Goal: Task Accomplishment & Management: Manage account settings

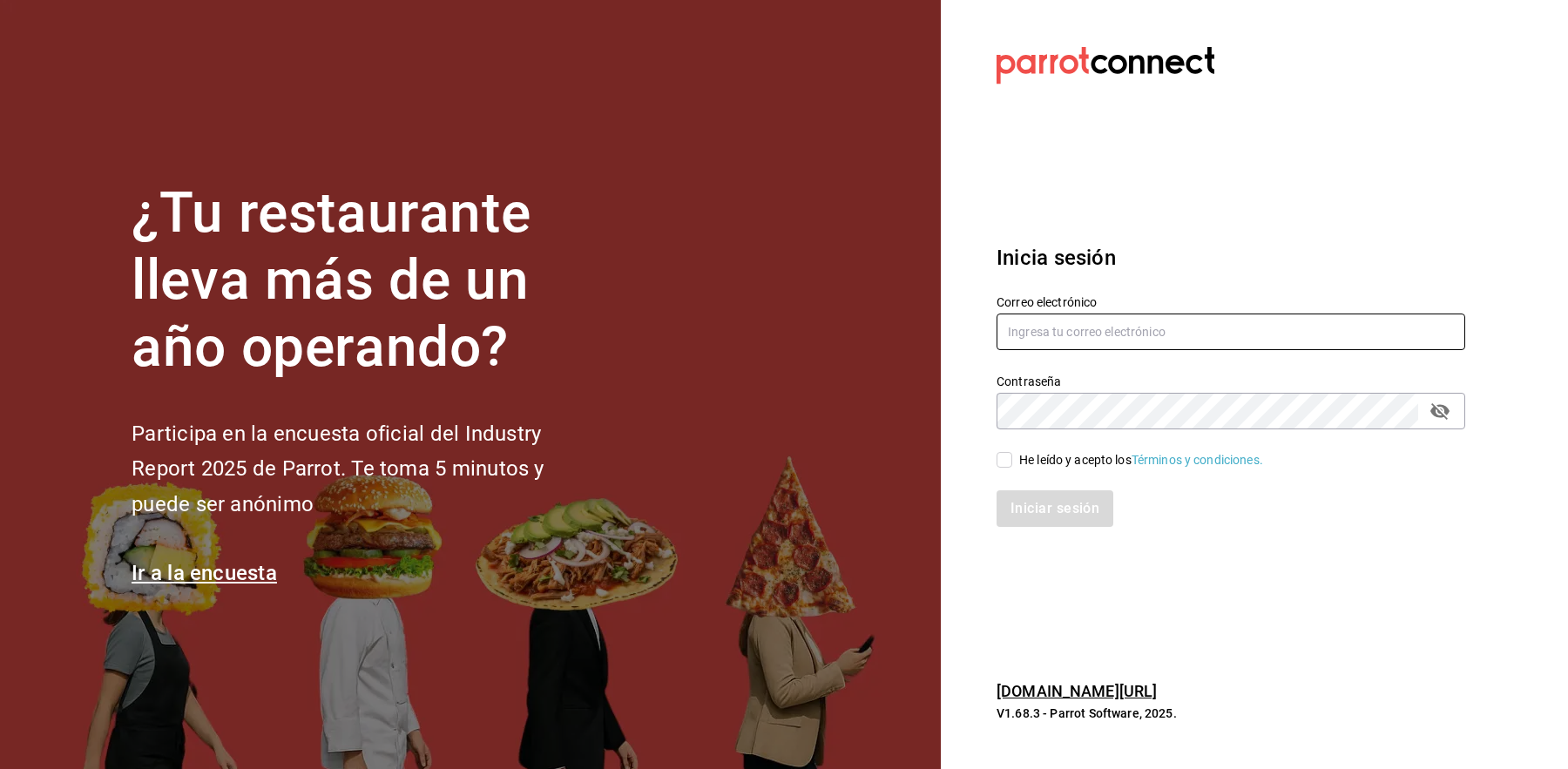
type input "choco-pay@parrot.rest"
click at [1002, 454] on input "He leído y acepto los Términos y condiciones." at bounding box center [1004, 460] width 16 height 16
checkbox input "true"
click at [1027, 504] on button "Iniciar sesión" at bounding box center [1055, 508] width 119 height 37
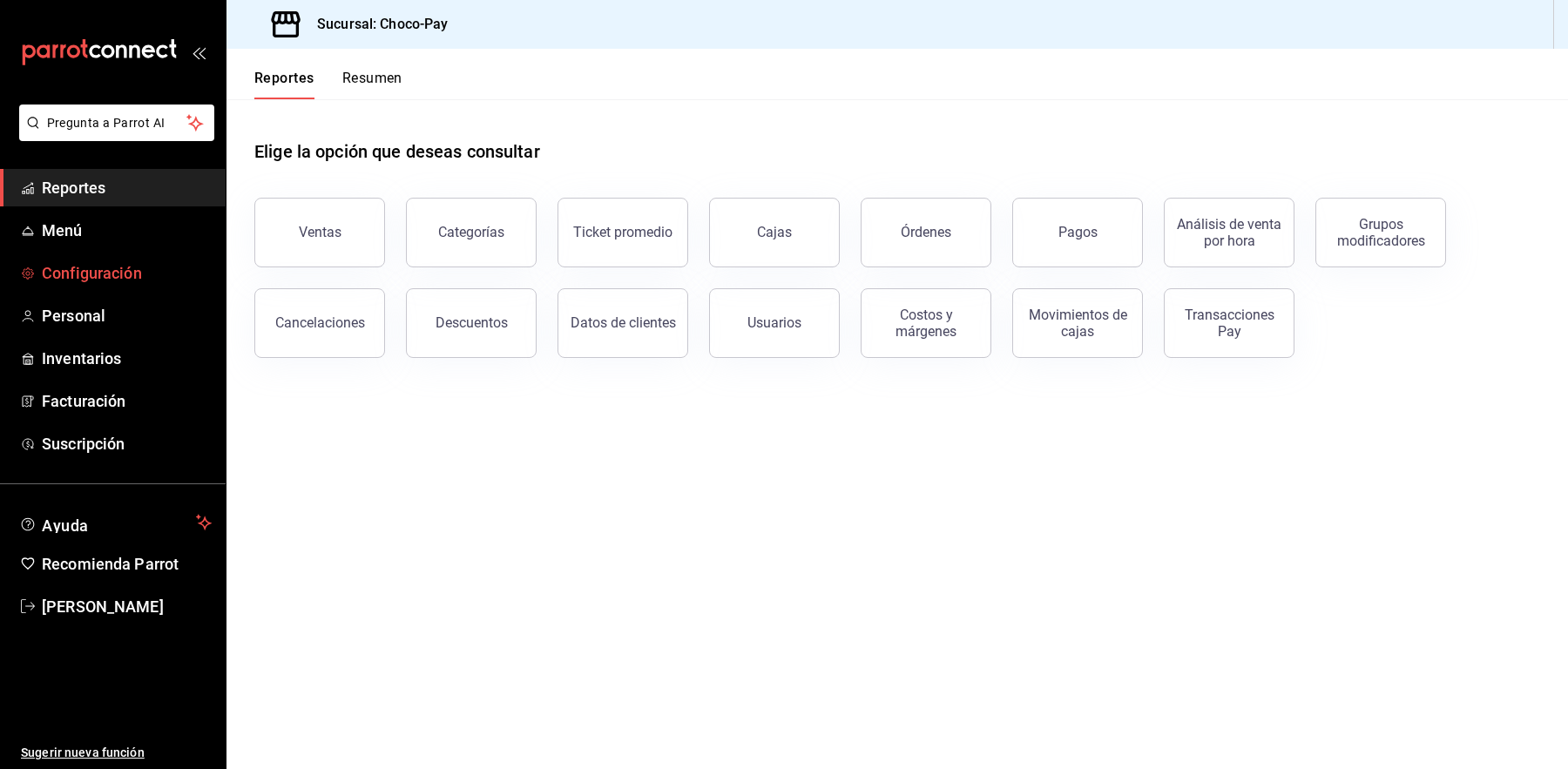
click at [110, 261] on span "Configuración" at bounding box center [126, 272] width 170 height 24
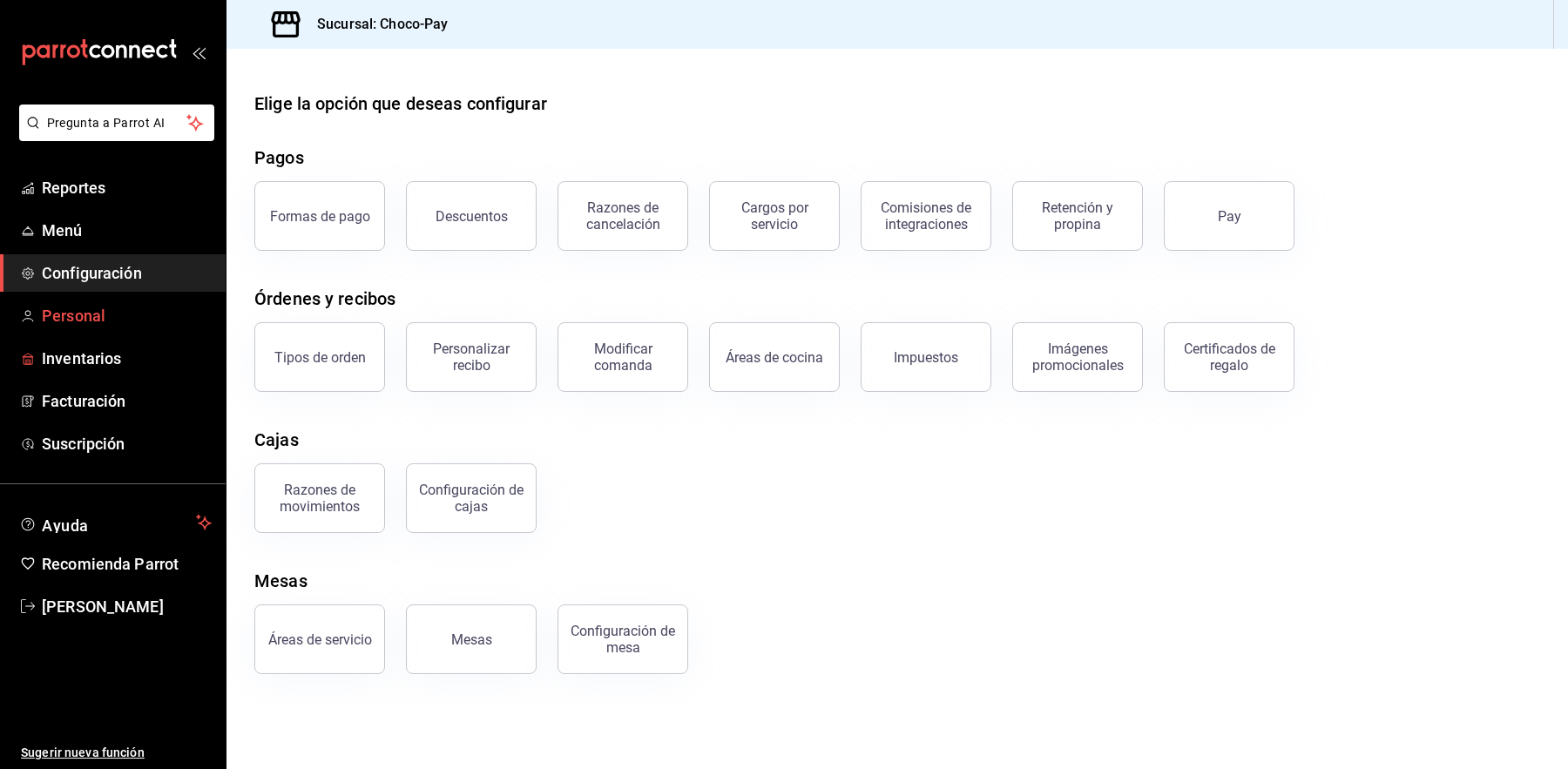
click at [106, 324] on span "Personal" at bounding box center [126, 315] width 170 height 24
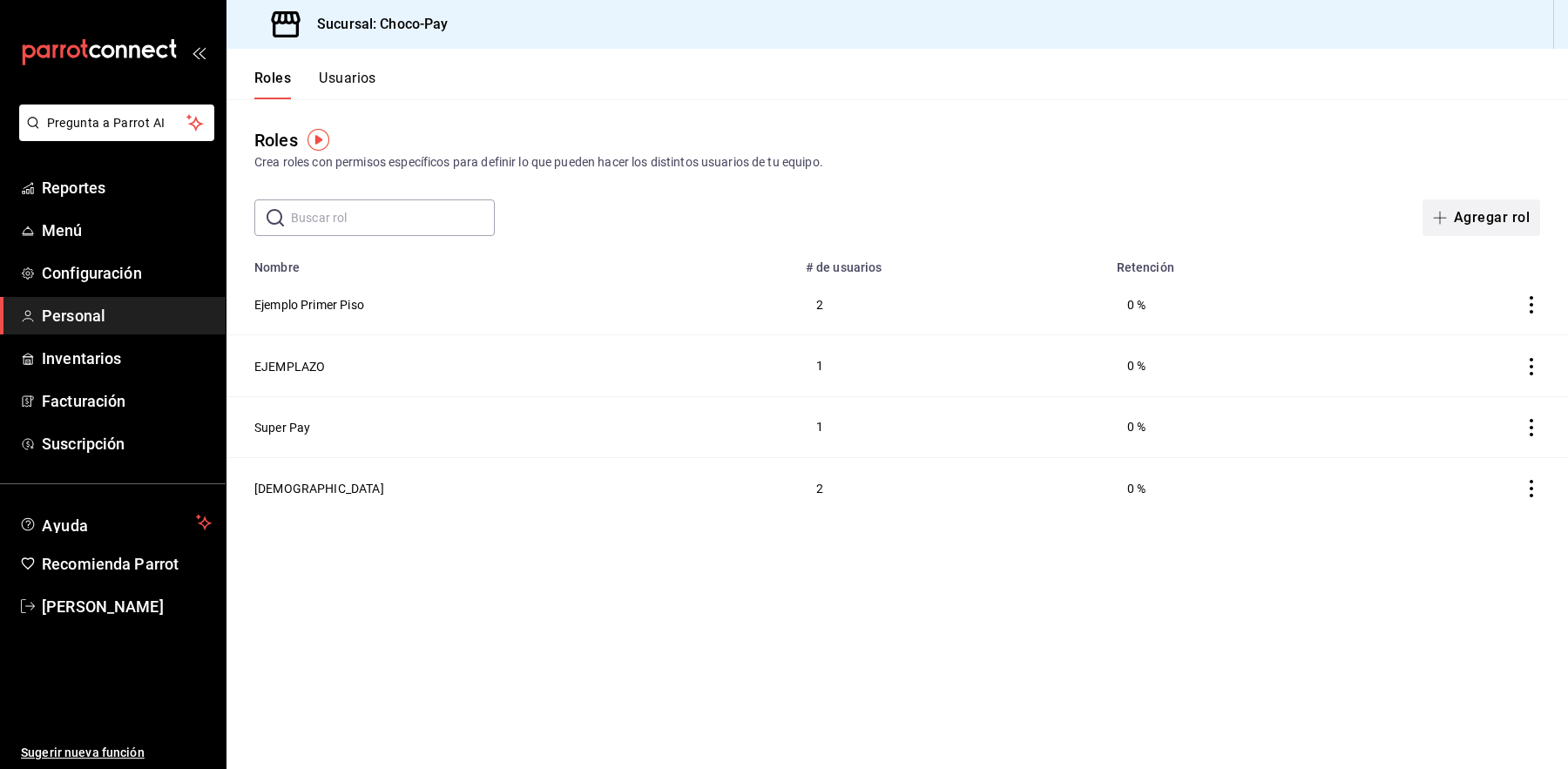
click at [1453, 229] on button "Agregar rol" at bounding box center [1481, 217] width 118 height 37
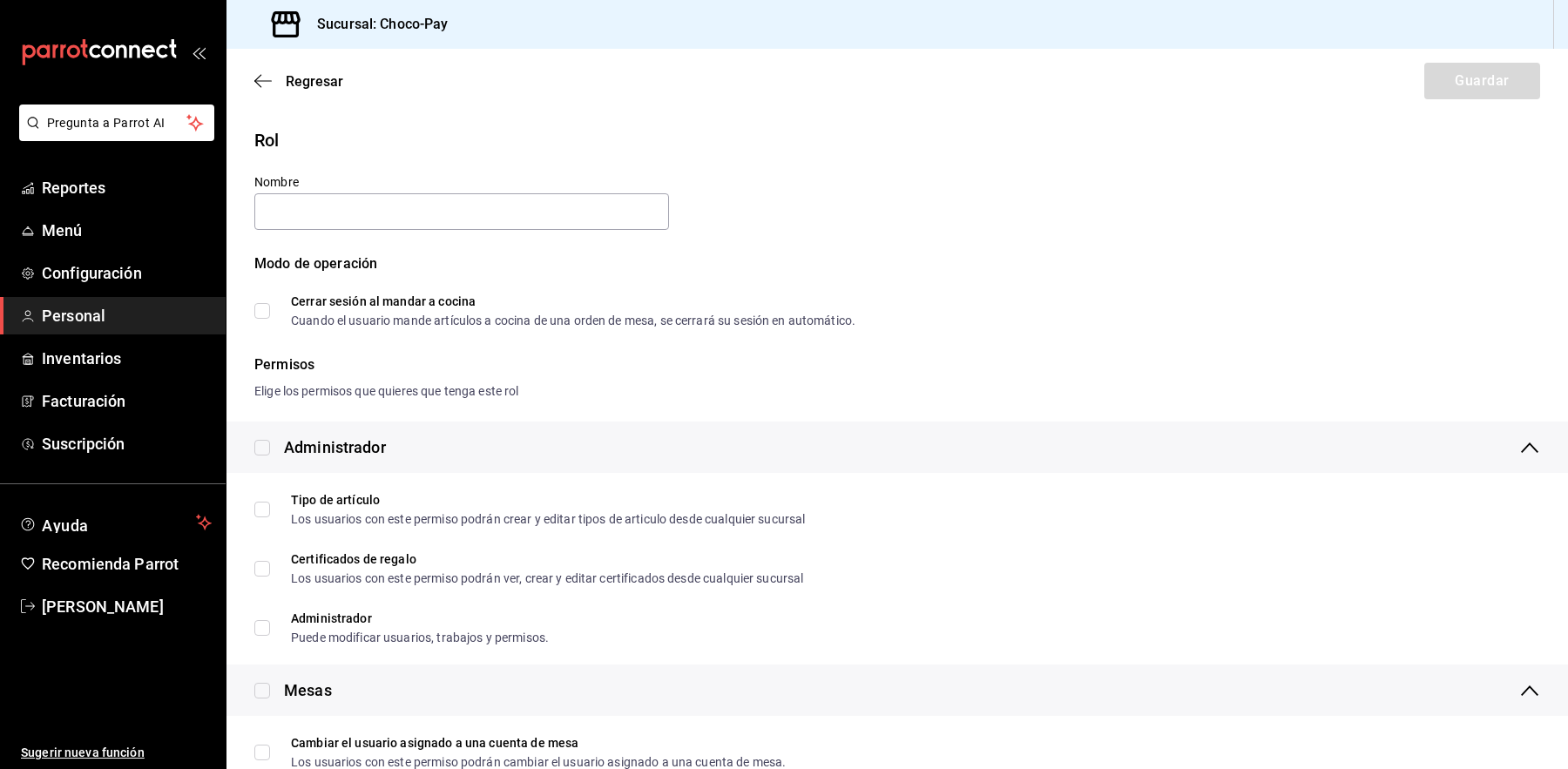
click at [272, 69] on div "Regresar Guardar" at bounding box center [897, 81] width 1341 height 64
click at [305, 80] on span "Regresar" at bounding box center [314, 81] width 58 height 16
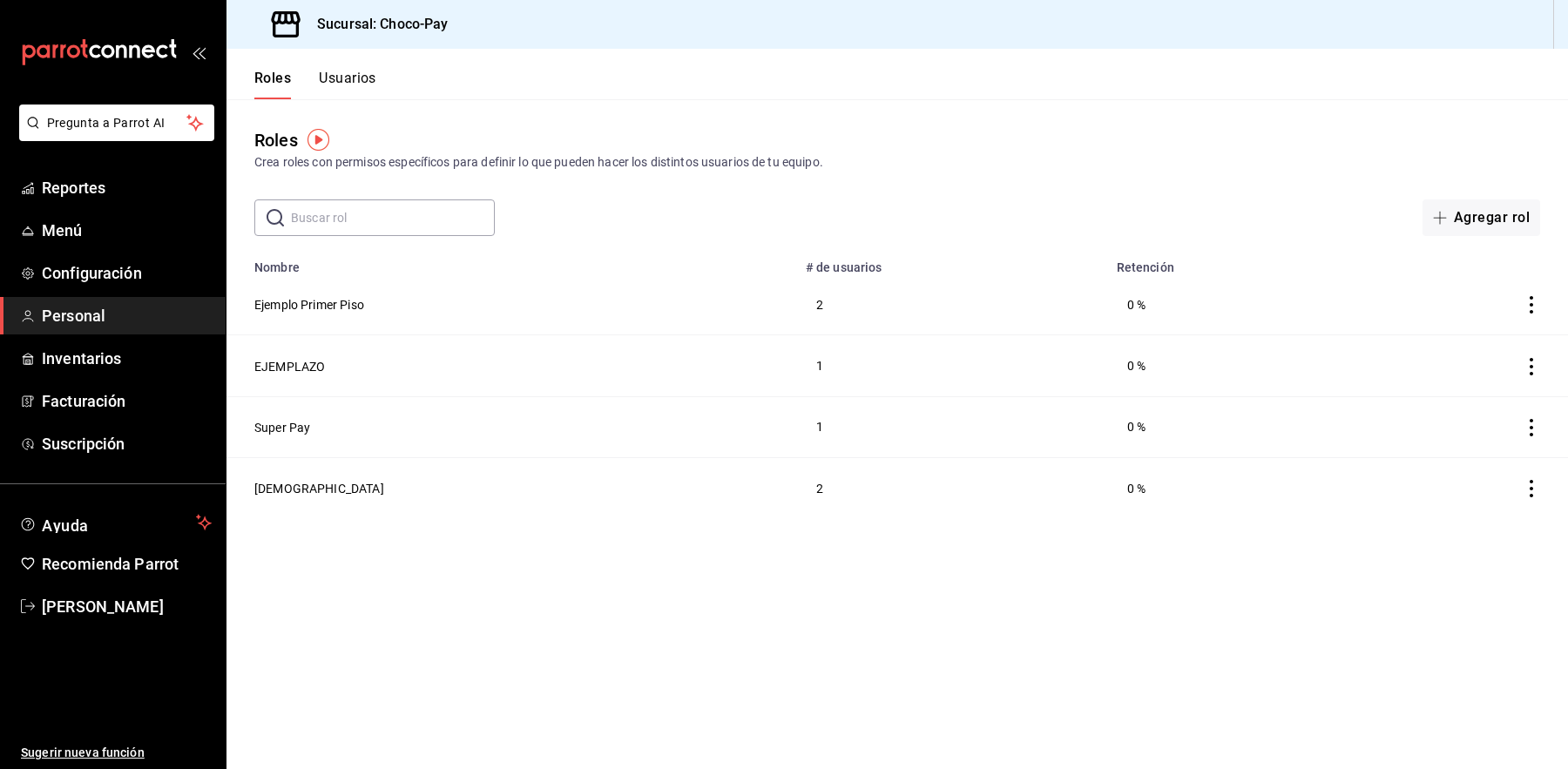
click at [351, 80] on button "Usuarios" at bounding box center [347, 83] width 58 height 29
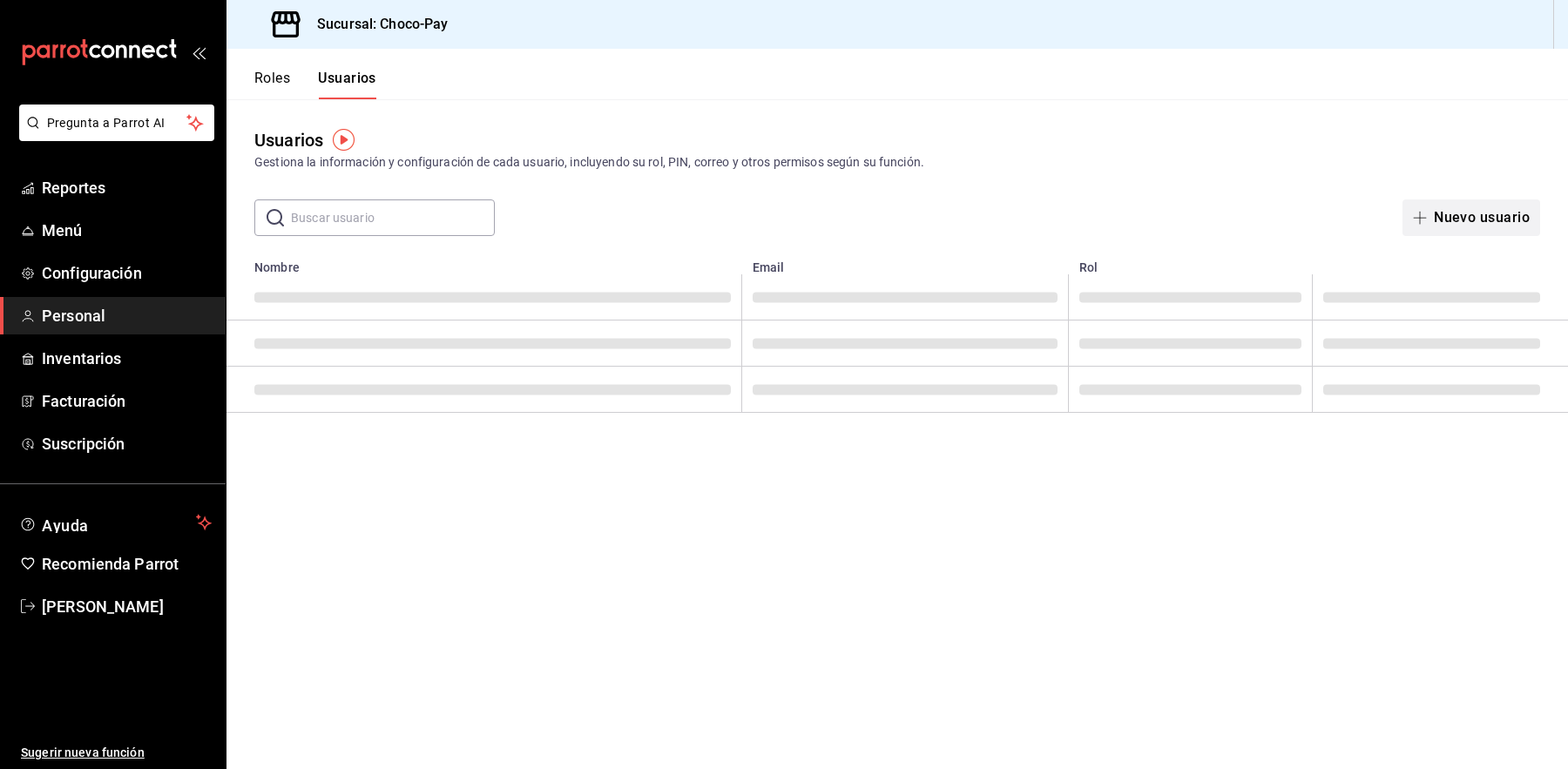
click at [1481, 218] on button "Nuevo usuario" at bounding box center [1470, 217] width 138 height 37
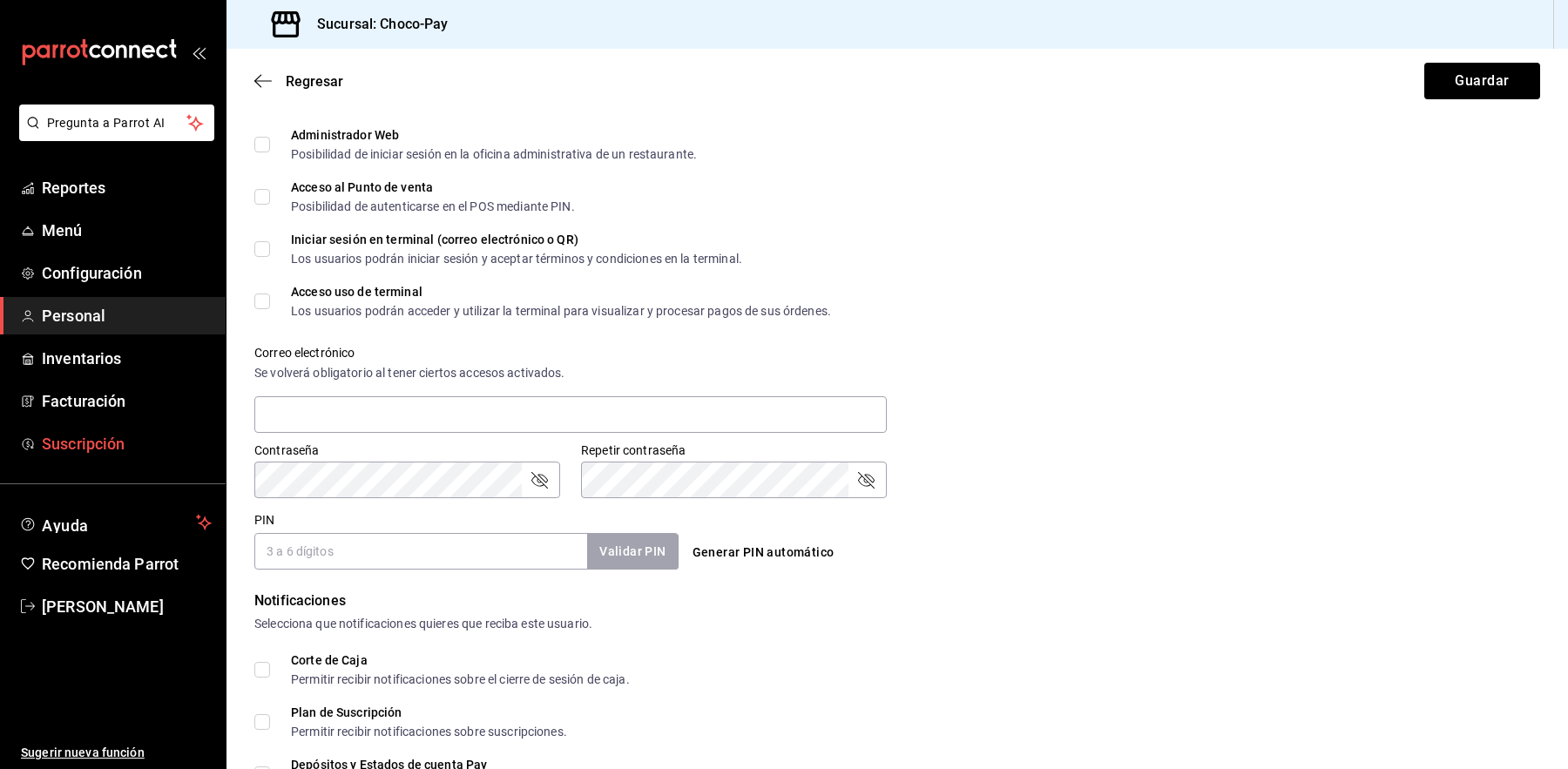
scroll to position [435, 0]
